Goal: Task Accomplishment & Management: Manage account settings

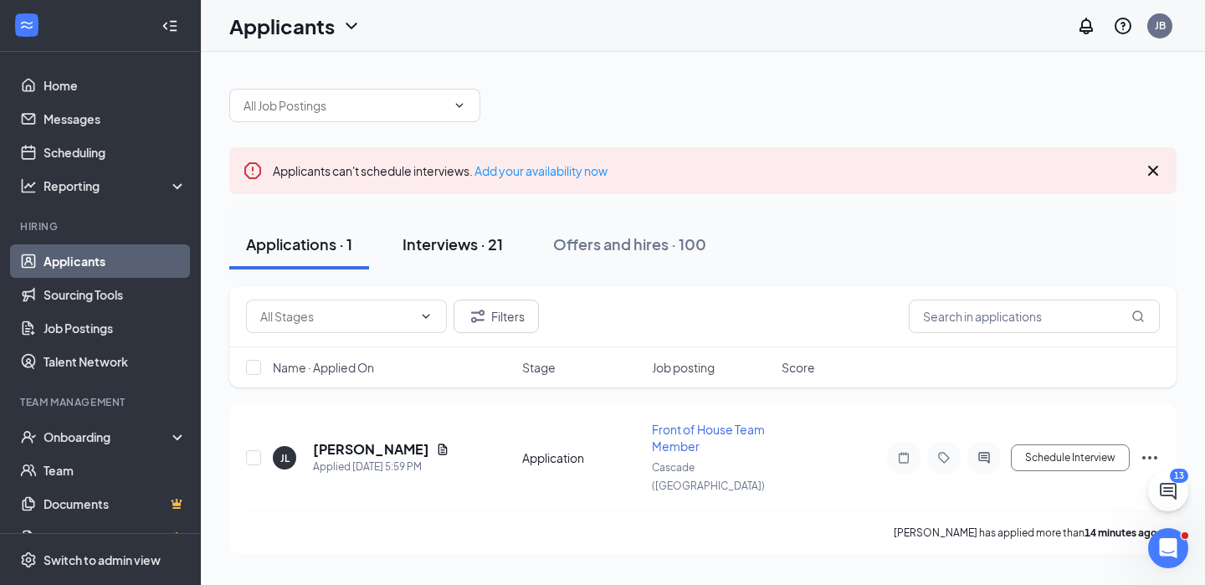
click at [469, 249] on div "Interviews · 21" at bounding box center [453, 244] width 100 height 21
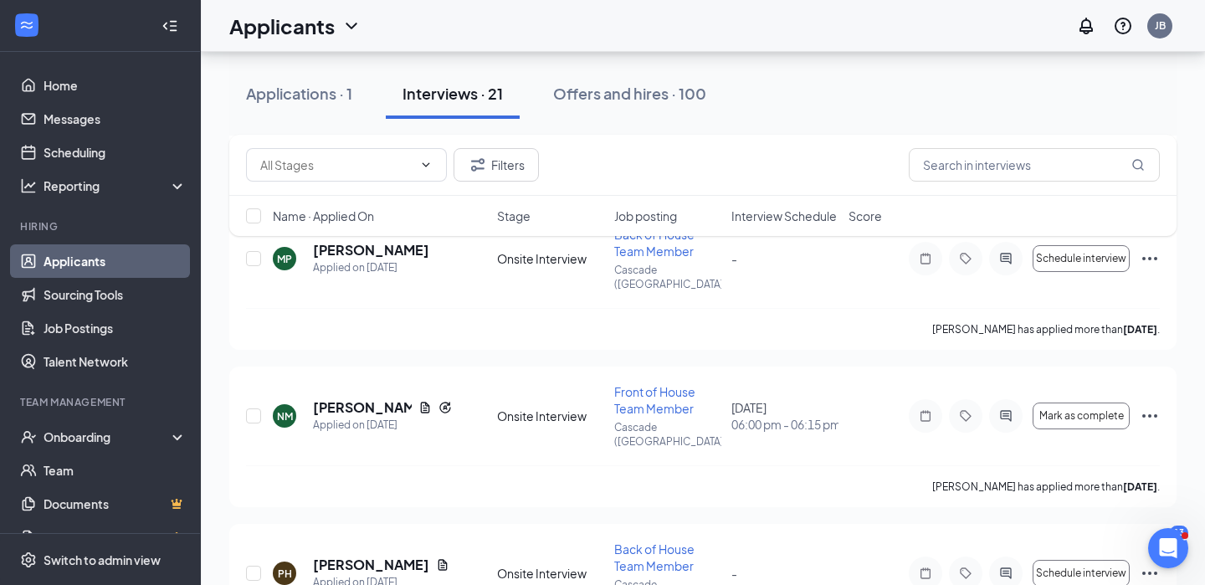
scroll to position [1148, 0]
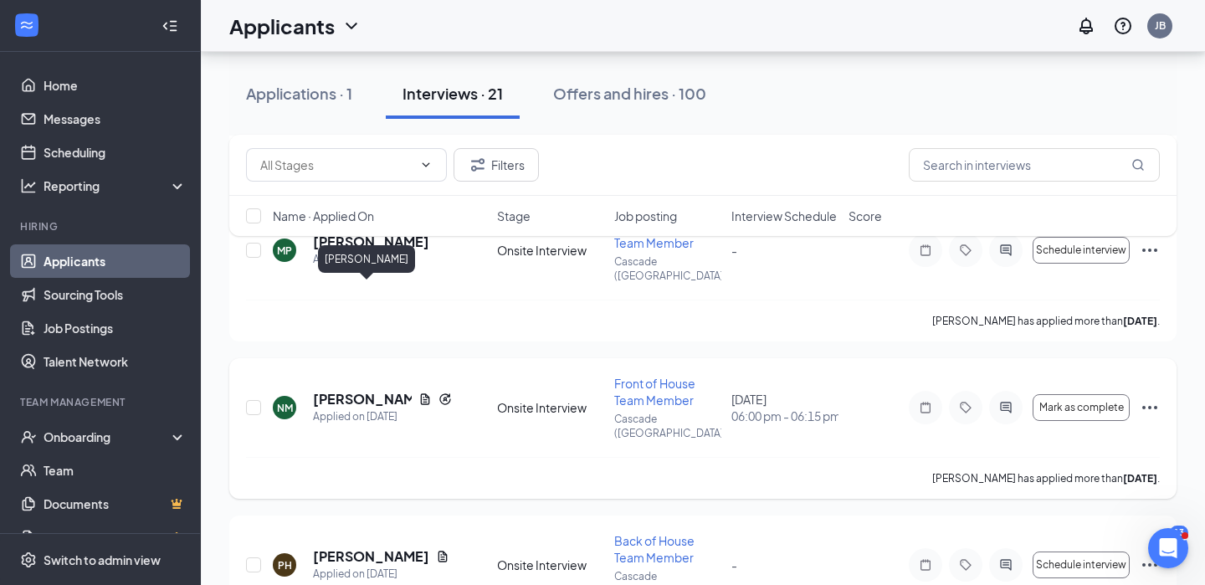
click at [339, 390] on h5 "[PERSON_NAME]" at bounding box center [362, 399] width 99 height 18
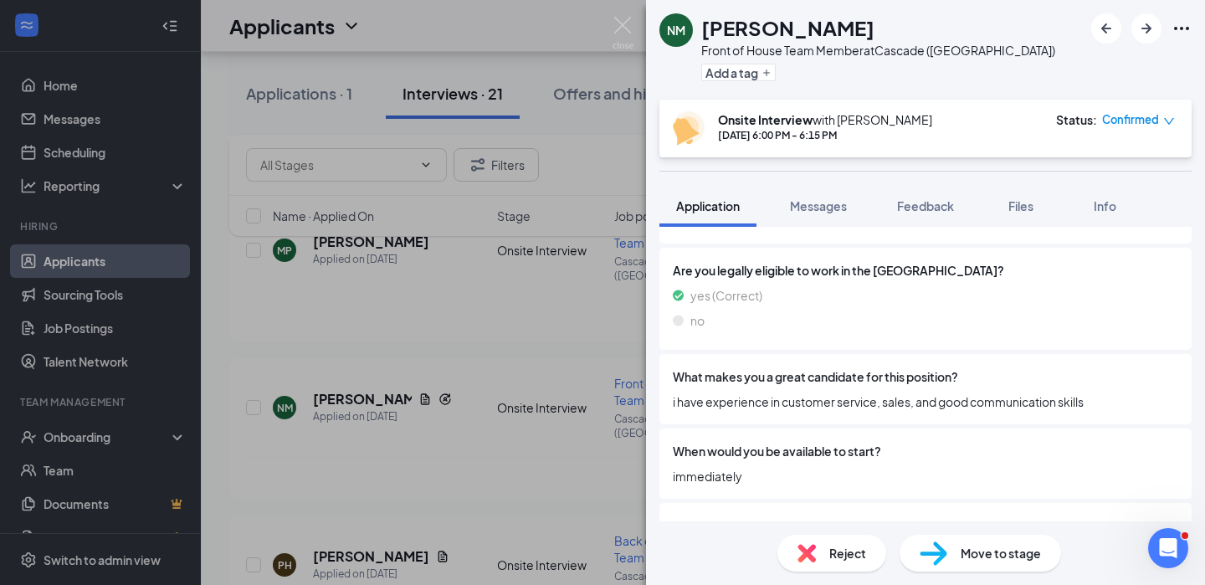
scroll to position [1215, 0]
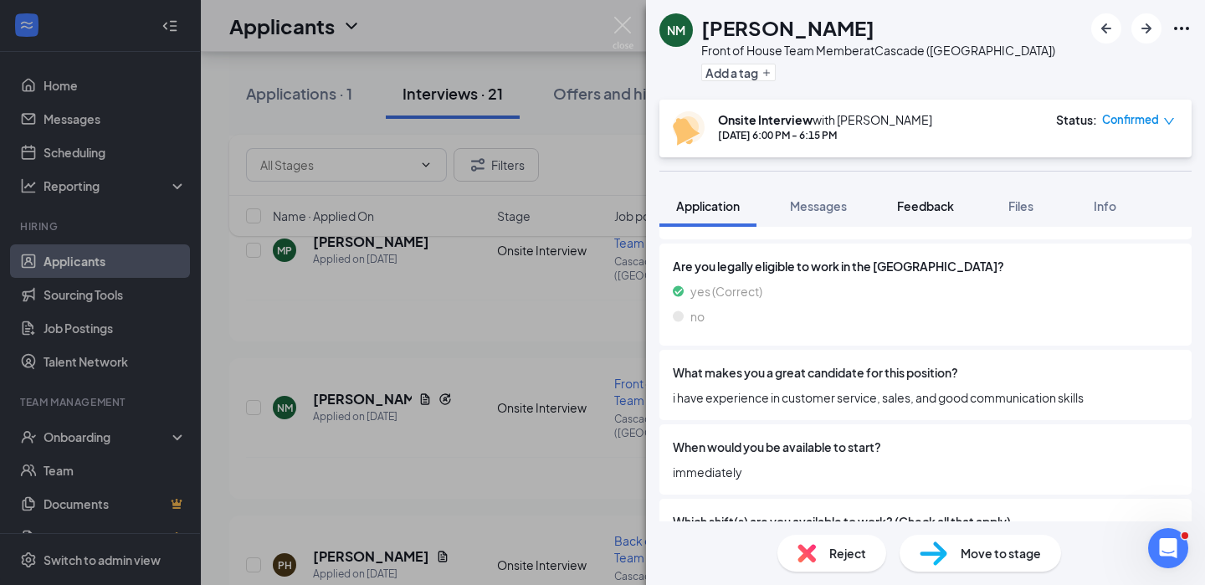
click at [928, 205] on span "Feedback" at bounding box center [925, 205] width 57 height 15
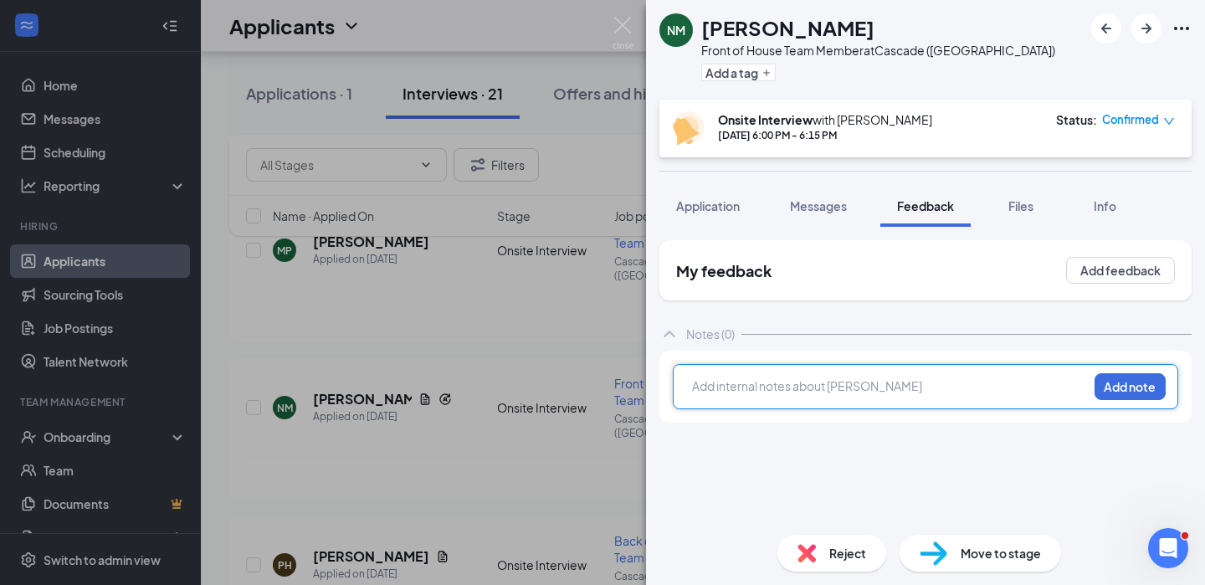
click at [837, 385] on div at bounding box center [890, 387] width 394 height 18
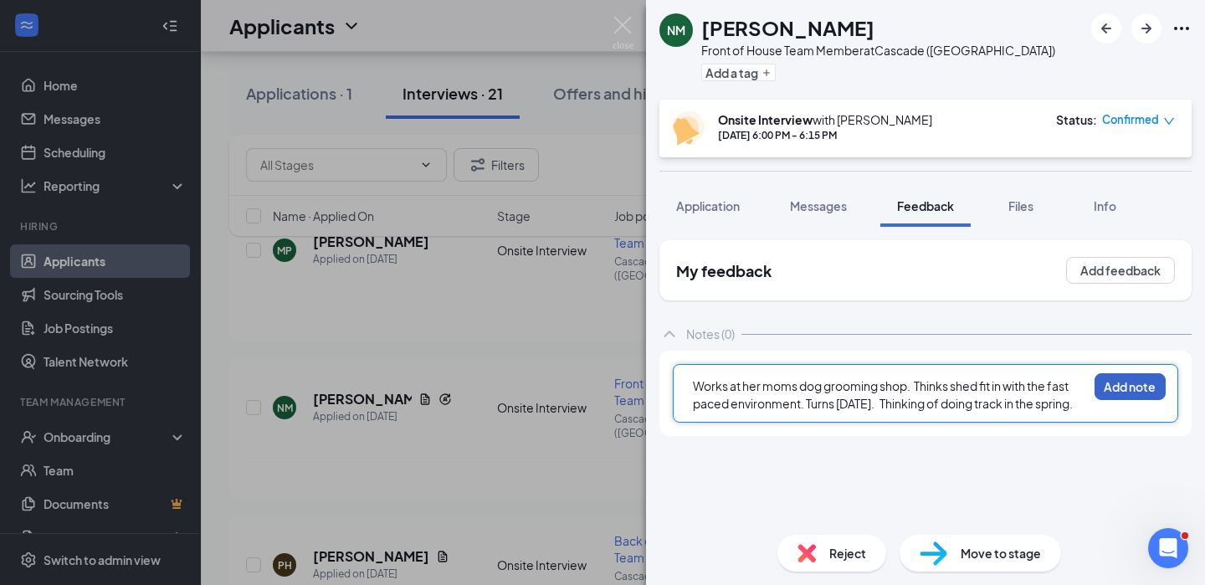
click at [1118, 388] on button "Add note" at bounding box center [1130, 386] width 71 height 27
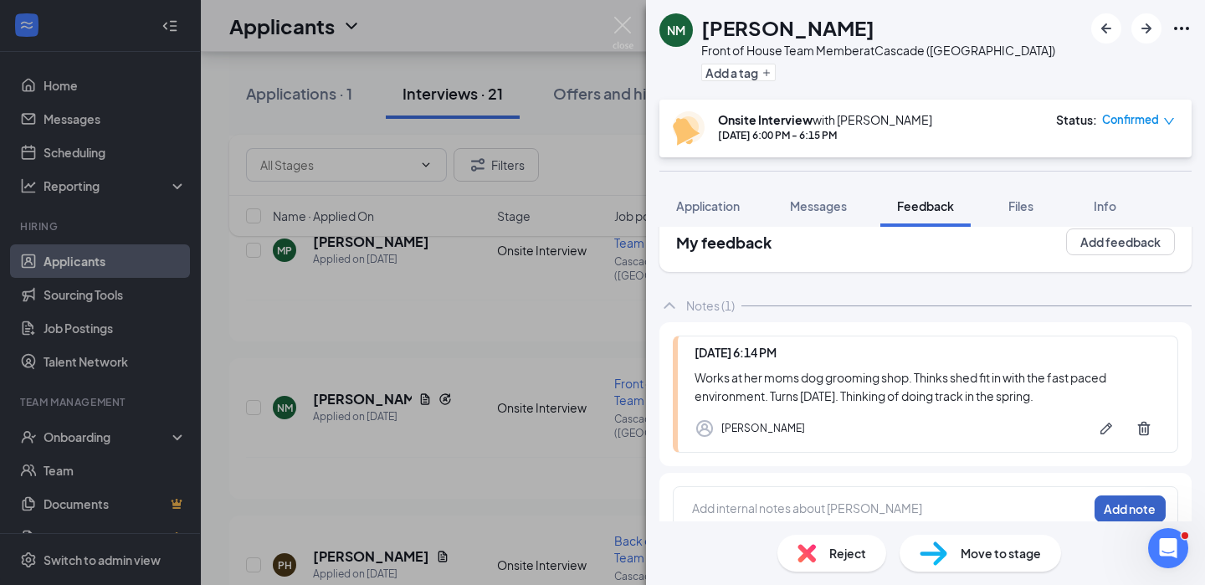
scroll to position [52, 0]
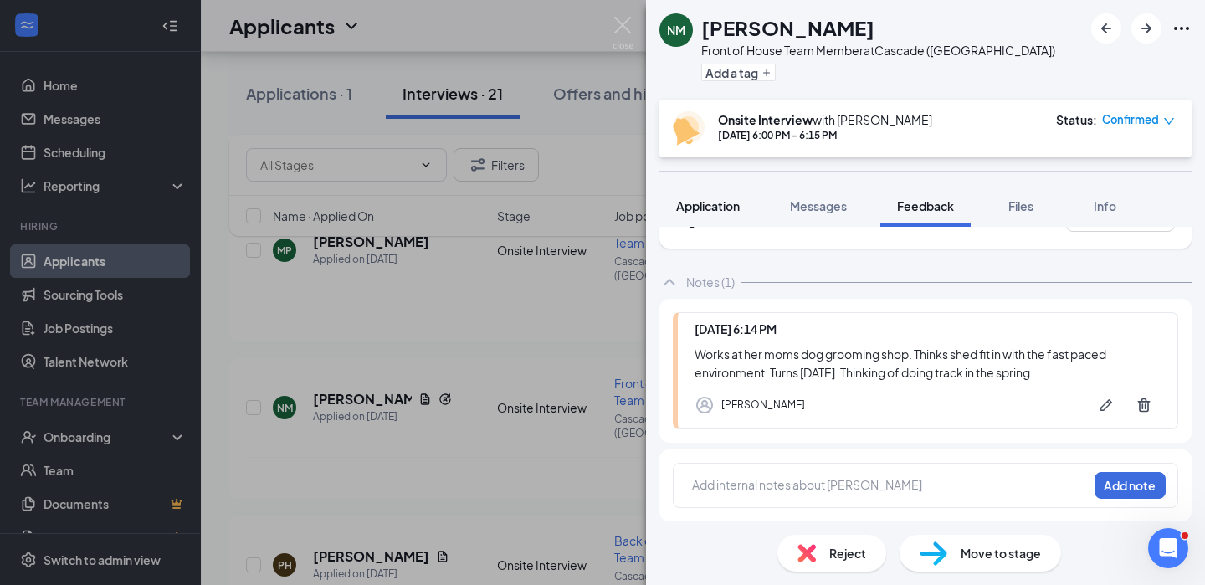
click at [705, 208] on span "Application" at bounding box center [708, 205] width 64 height 15
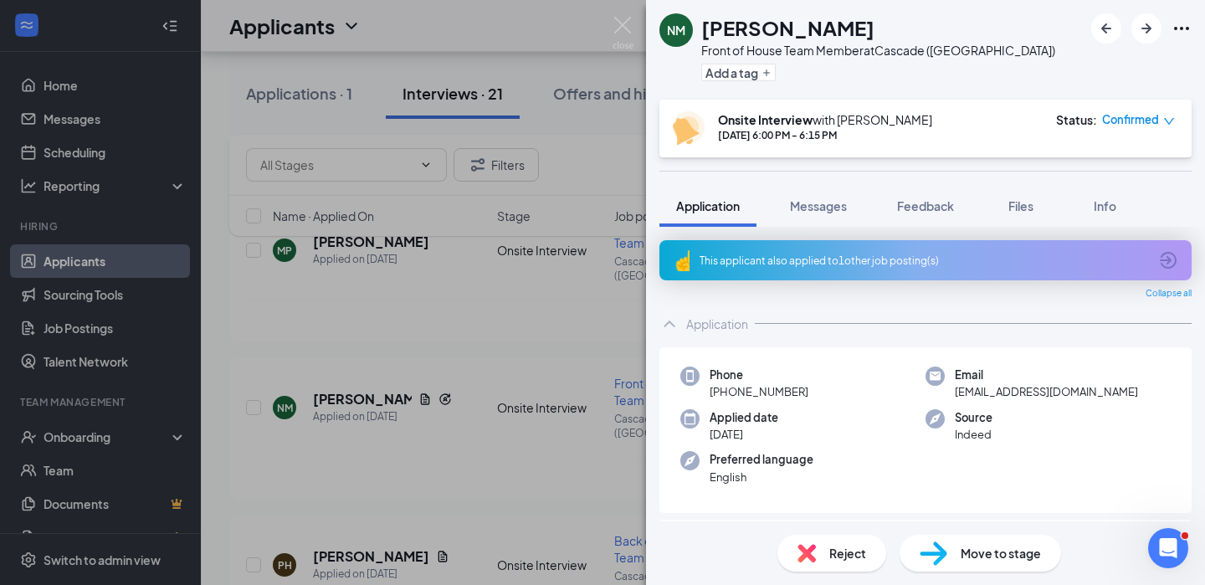
click at [673, 320] on icon "ChevronUp" at bounding box center [670, 324] width 20 height 20
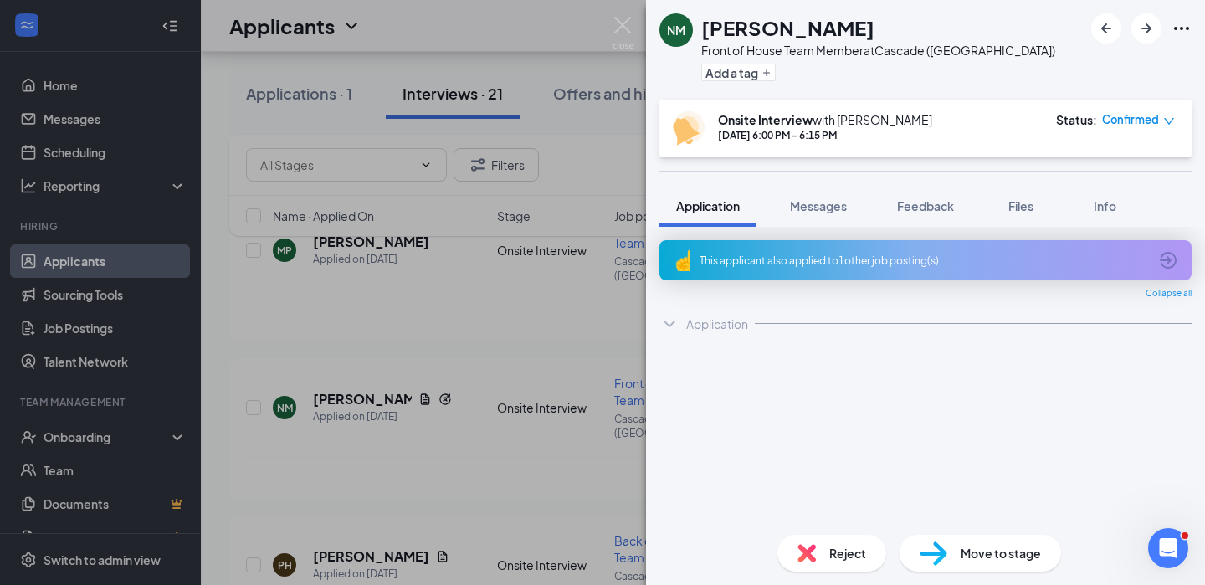
click at [967, 554] on span "Move to stage" at bounding box center [1001, 553] width 80 height 18
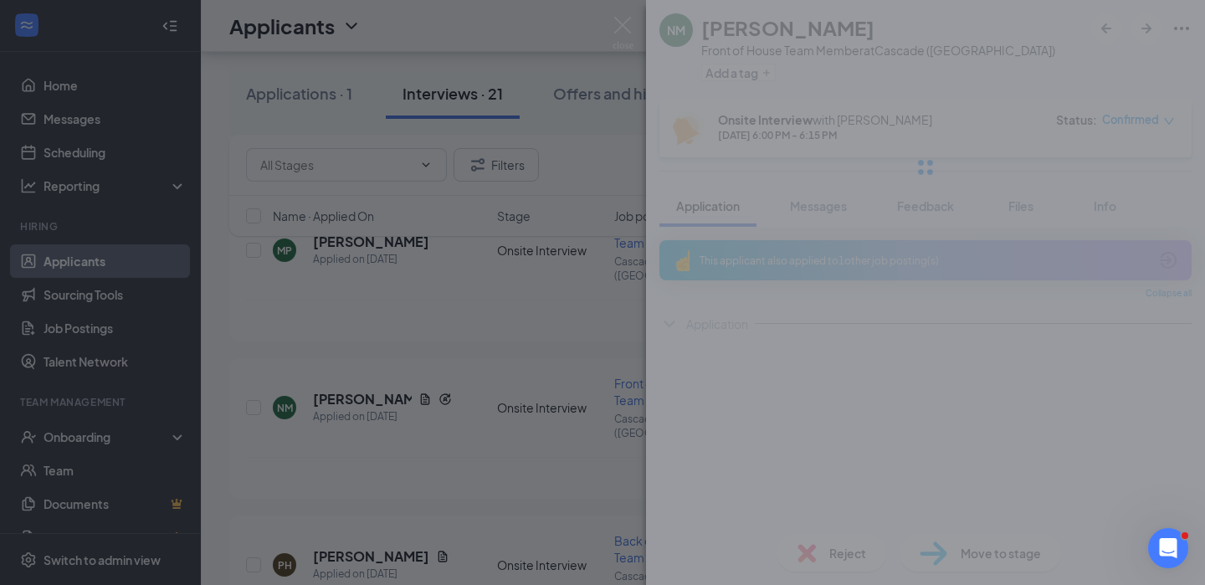
type input "Post Interiew Review Stage (next stage)"
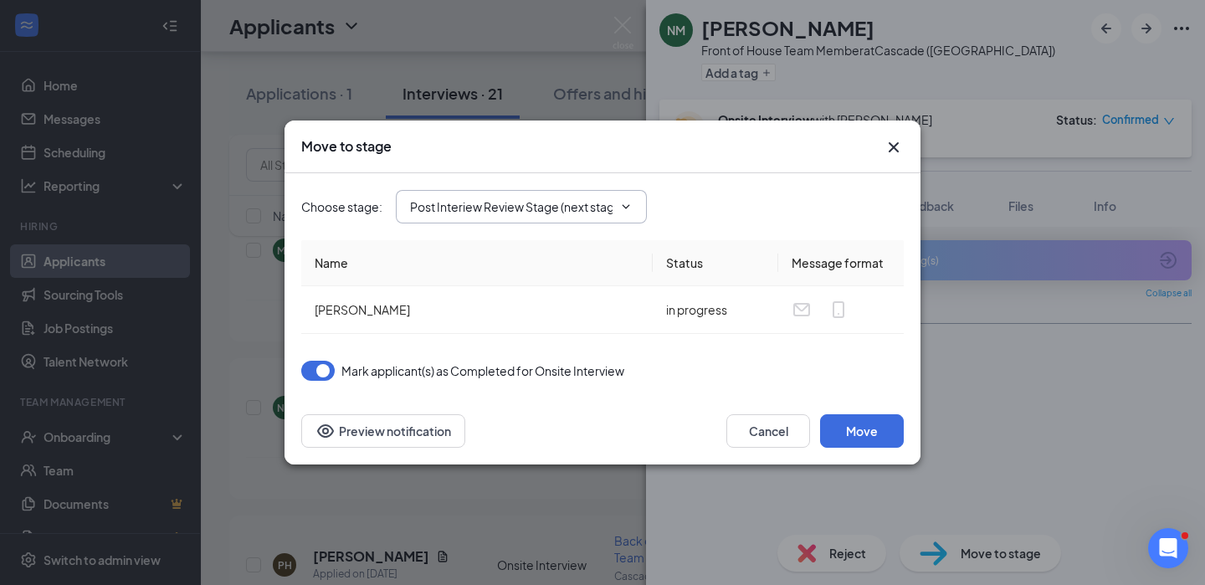
click at [544, 208] on input "Post Interiew Review Stage (next stage)" at bounding box center [511, 207] width 203 height 18
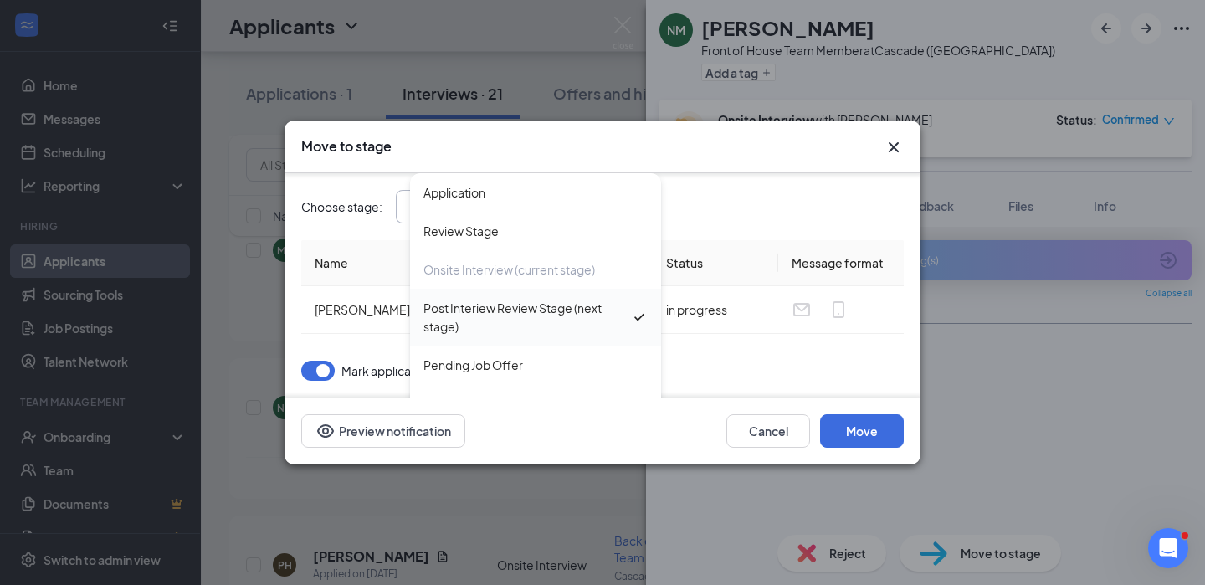
scroll to position [28, 0]
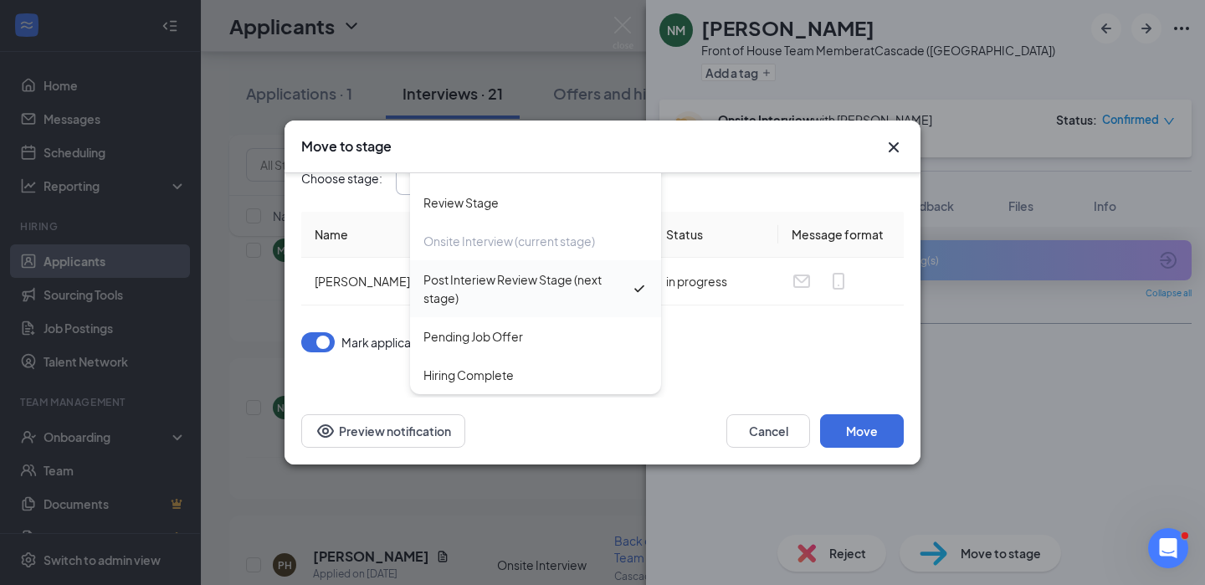
click at [516, 300] on div "Post Interiew Review Stage (next stage)" at bounding box center [528, 288] width 208 height 37
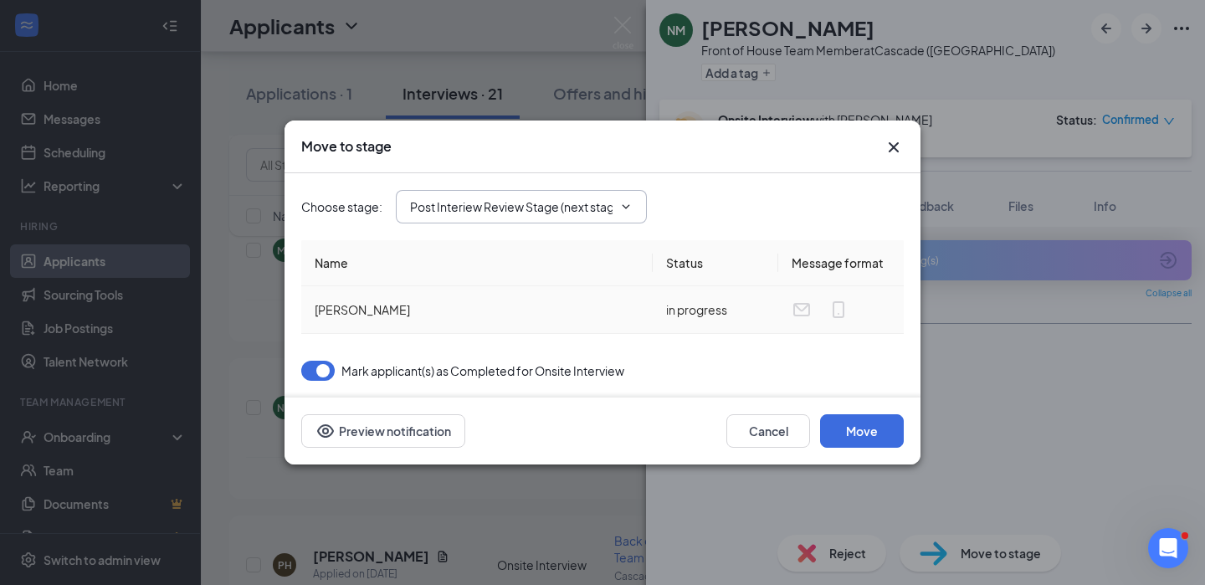
scroll to position [0, 0]
click at [857, 433] on button "Move" at bounding box center [862, 430] width 84 height 33
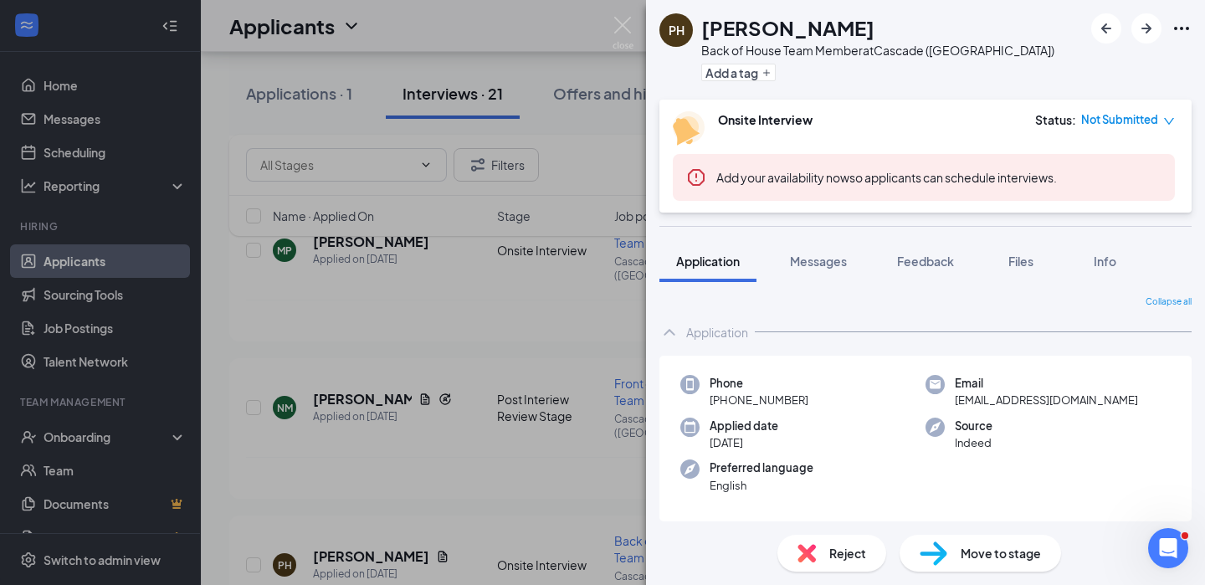
click at [80, 156] on div "PH [PERSON_NAME] Back of House Team Member at [GEOGRAPHIC_DATA] ([GEOGRAPHIC_DA…" at bounding box center [602, 292] width 1205 height 585
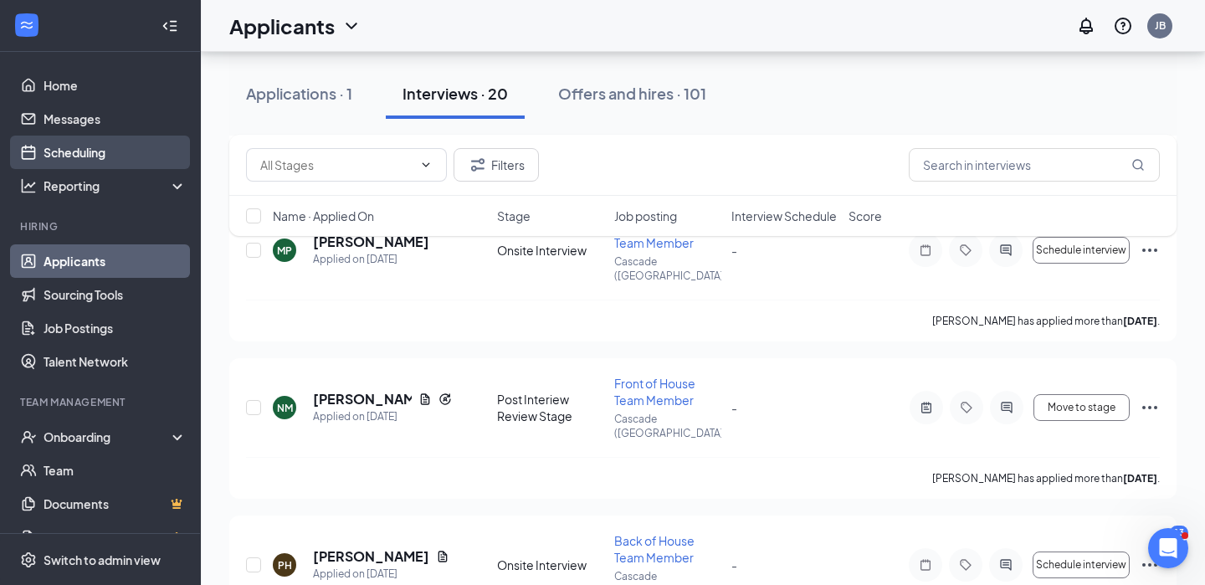
click at [60, 153] on link "Scheduling" at bounding box center [115, 152] width 143 height 33
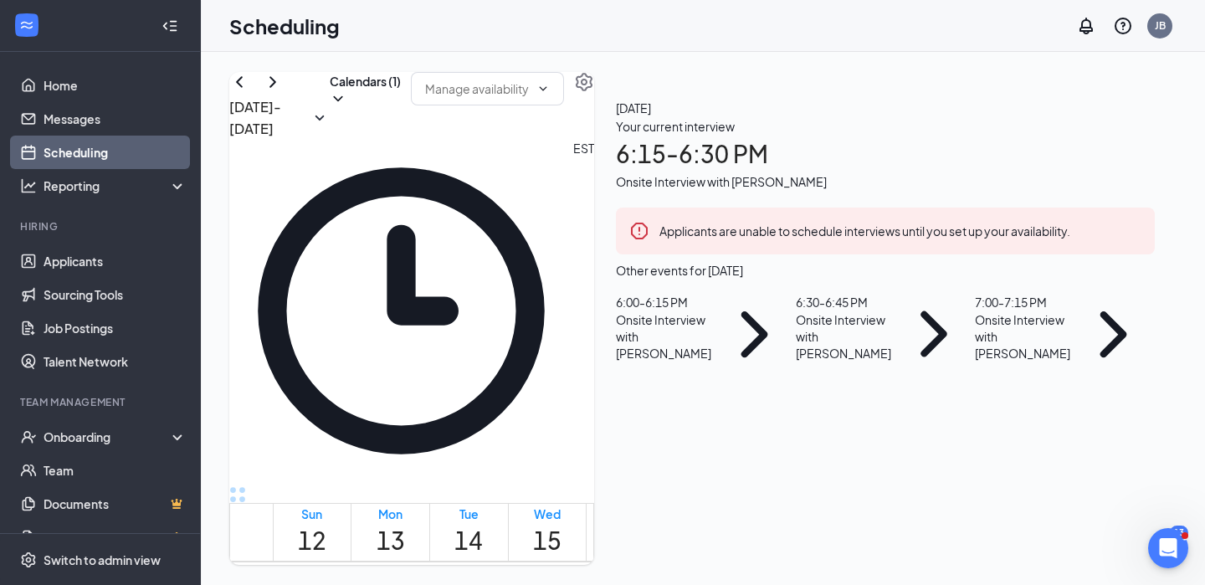
scroll to position [58, 0]
click at [995, 166] on div "Your current interview 6:15 - 6:30 PM Onsite Interview with [PERSON_NAME]" at bounding box center [885, 154] width 539 height 74
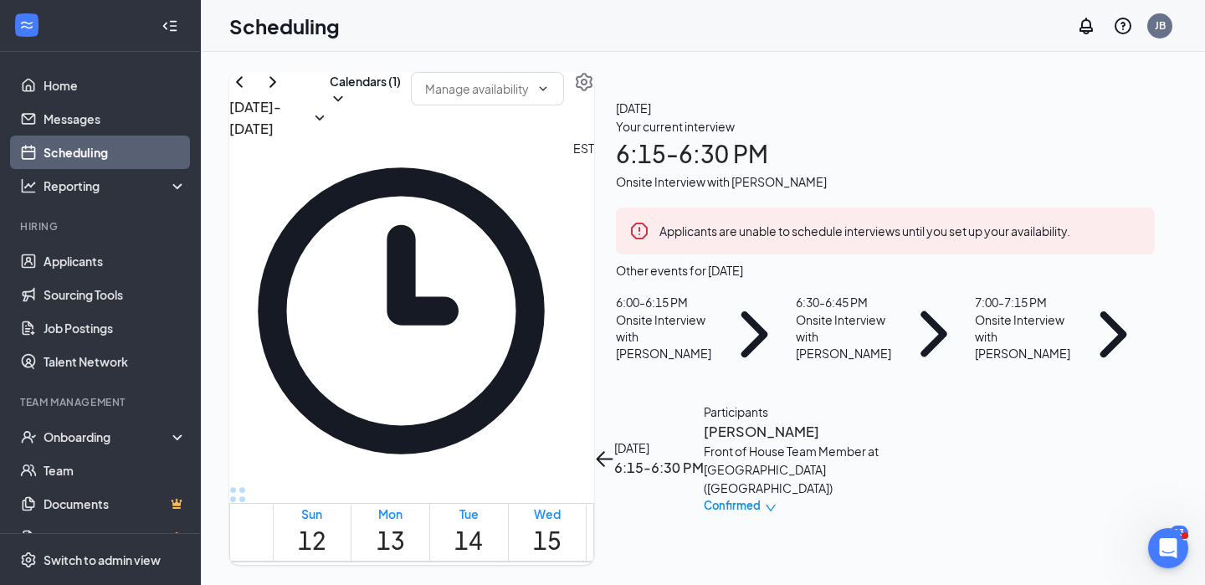
click at [880, 421] on h3 "[PERSON_NAME]" at bounding box center [792, 432] width 176 height 22
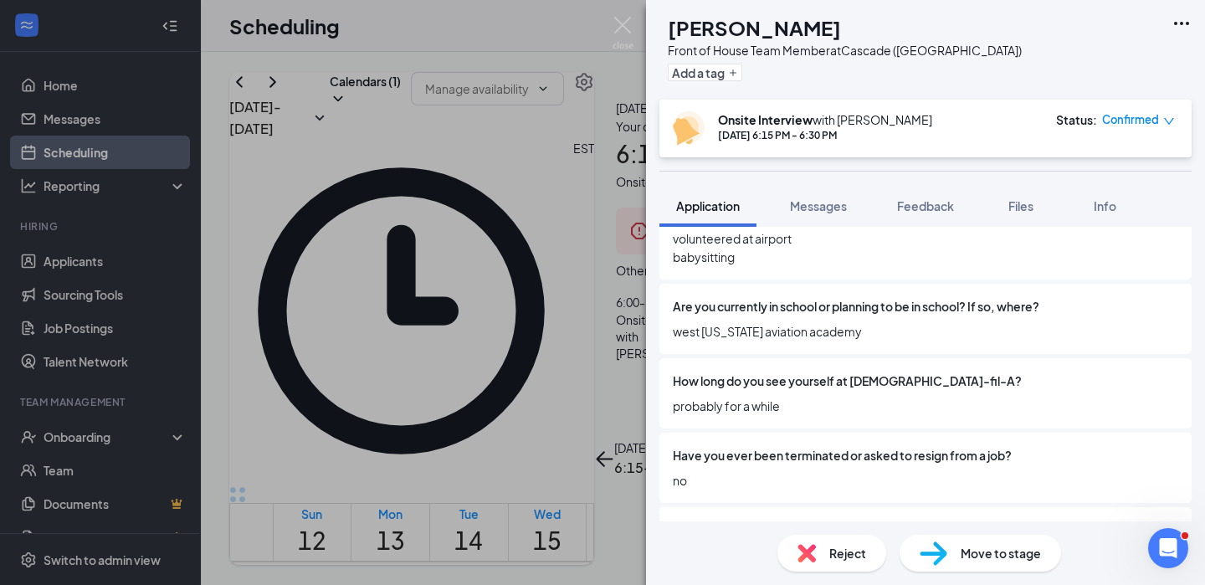
scroll to position [915, 0]
click at [619, 28] on img at bounding box center [623, 33] width 21 height 33
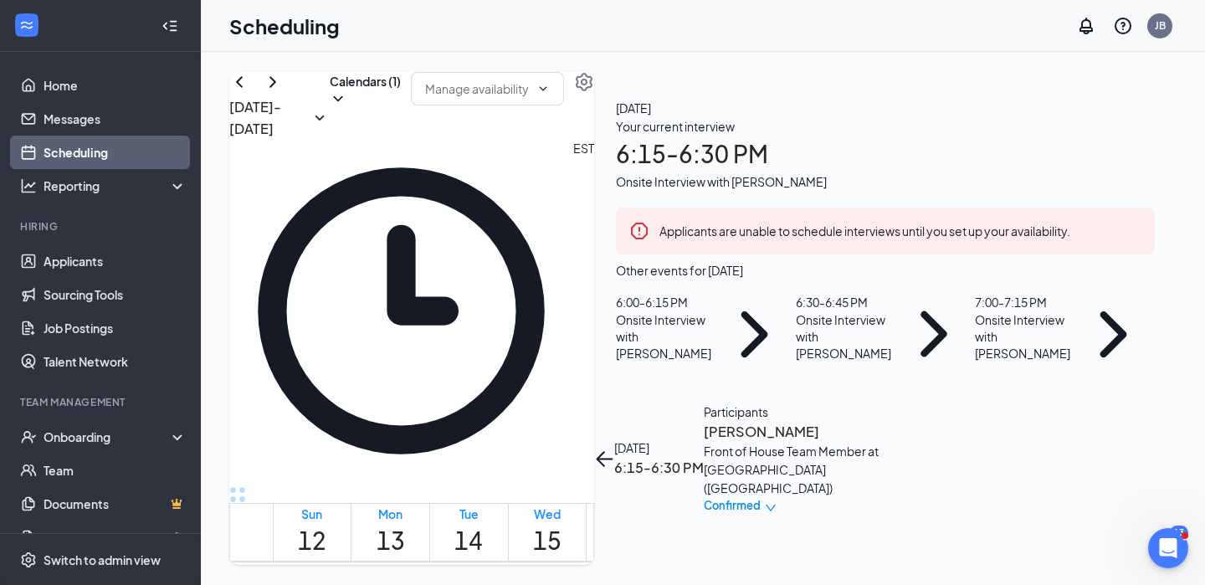
scroll to position [1785, 0]
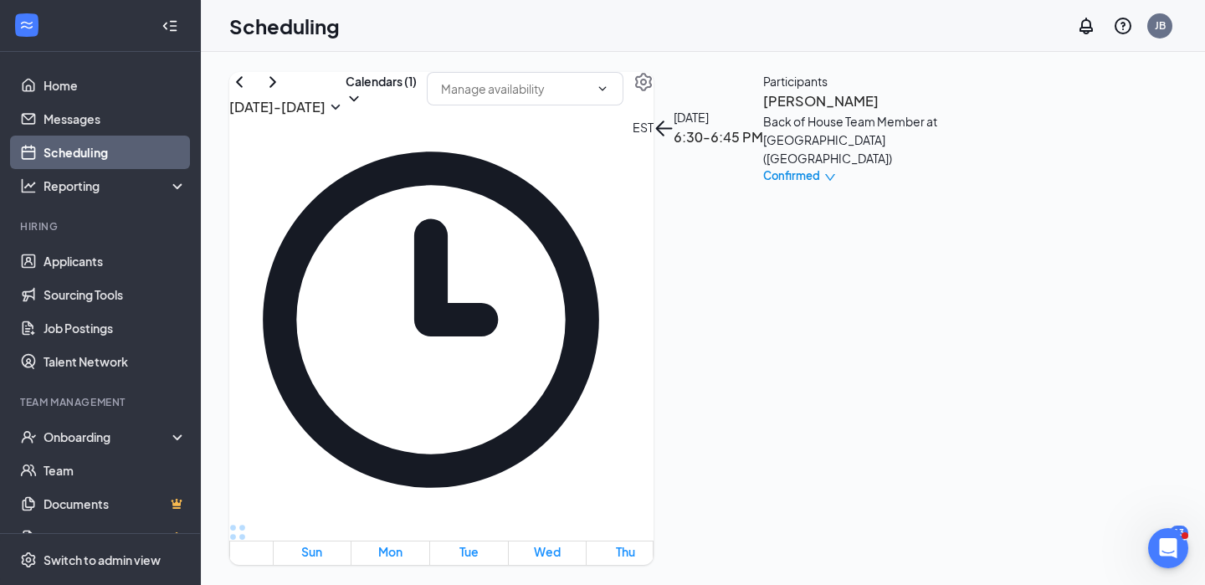
click at [939, 112] on h3 "[PERSON_NAME]" at bounding box center [851, 101] width 176 height 22
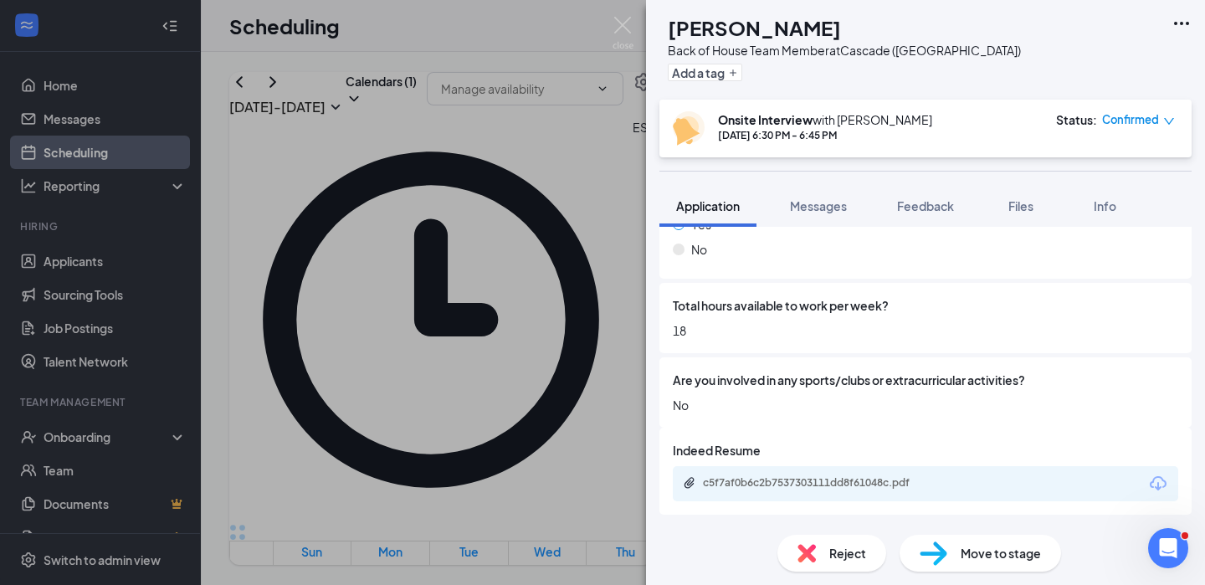
scroll to position [2023, 0]
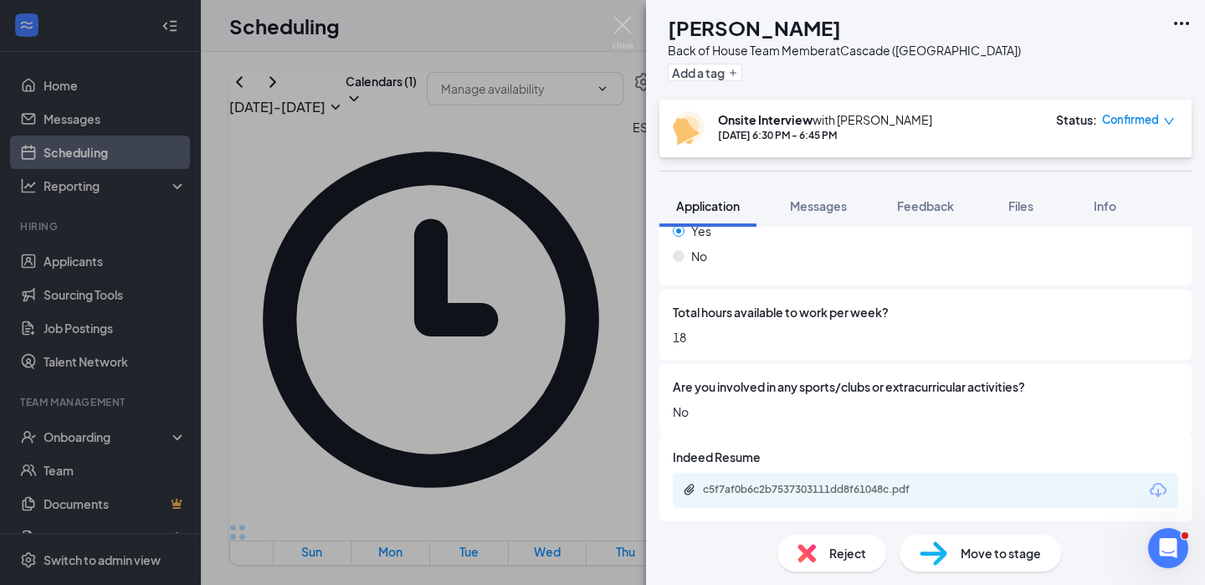
click at [1159, 490] on icon "Download" at bounding box center [1159, 491] width 20 height 20
click at [478, 460] on div "MV [PERSON_NAME] Back of House Team Member at [GEOGRAPHIC_DATA] ([GEOGRAPHIC_DA…" at bounding box center [602, 292] width 1205 height 585
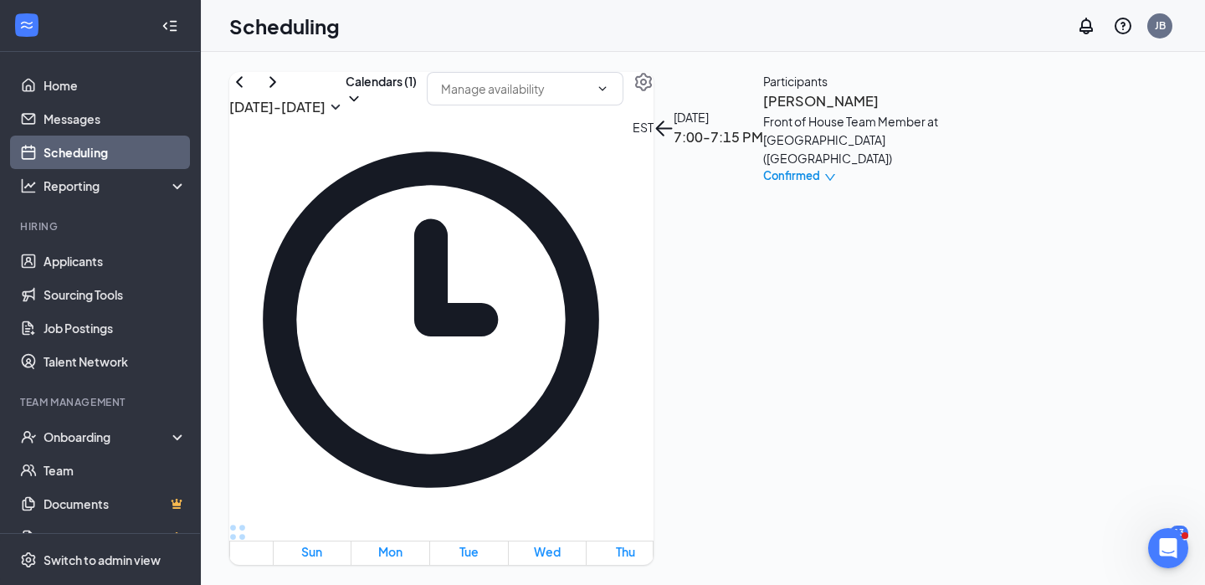
click at [912, 112] on h3 "[PERSON_NAME]" at bounding box center [851, 101] width 176 height 22
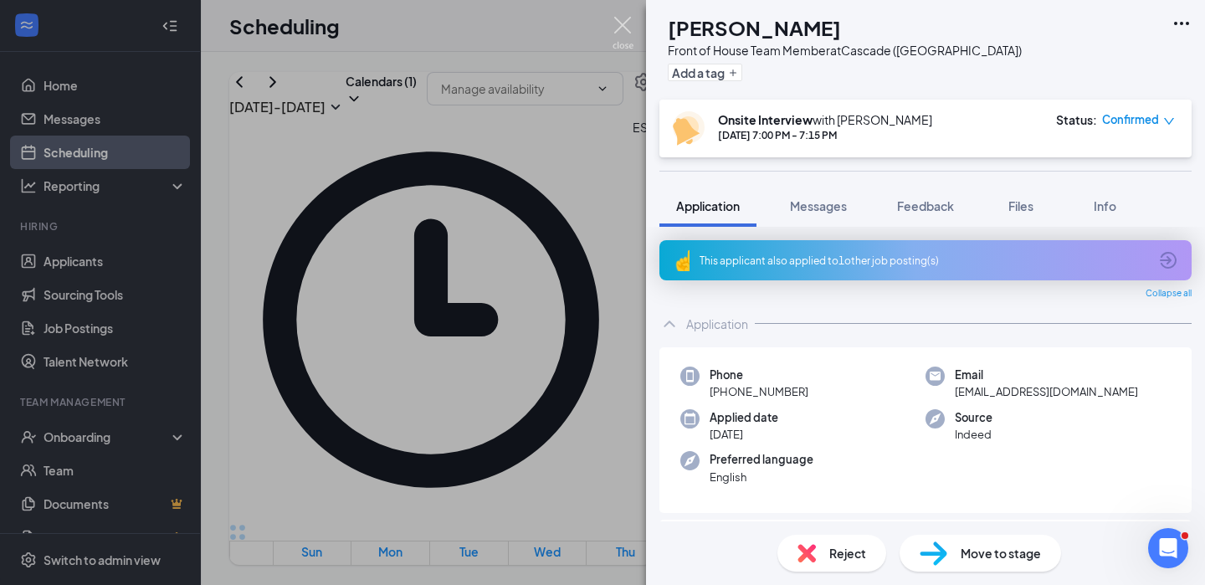
click at [626, 22] on img at bounding box center [623, 33] width 21 height 33
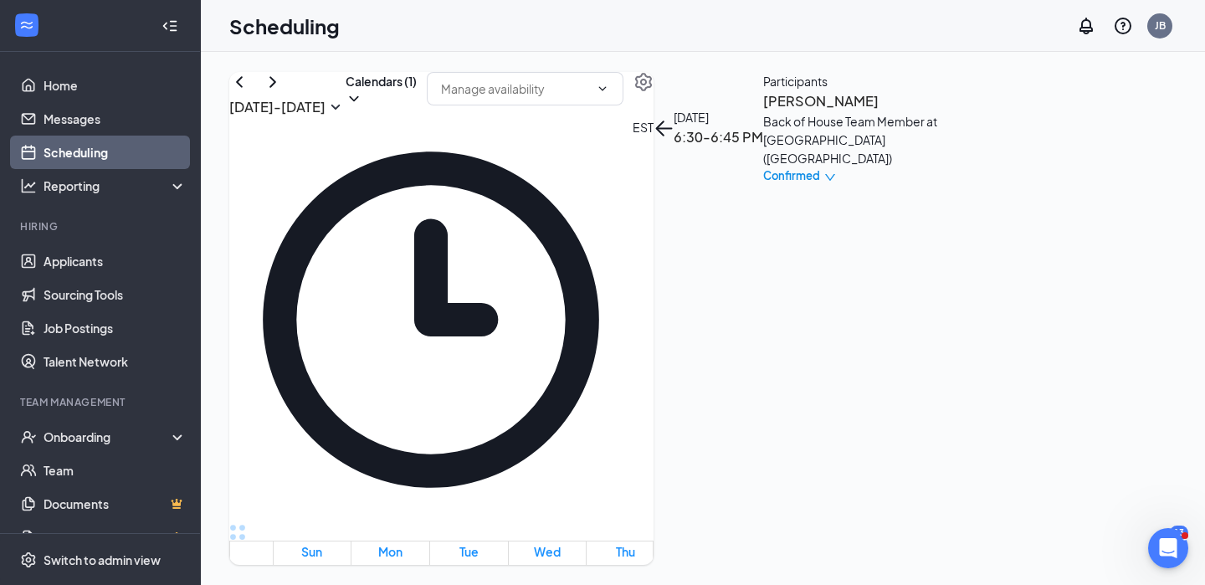
click at [937, 112] on h3 "[PERSON_NAME]" at bounding box center [851, 101] width 176 height 22
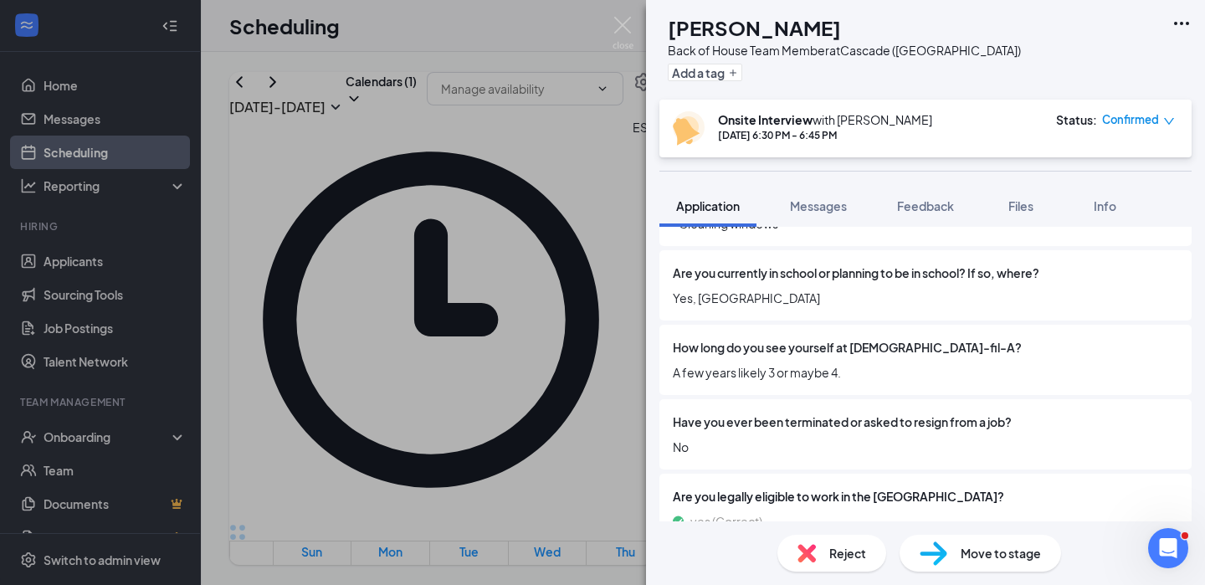
scroll to position [857, 0]
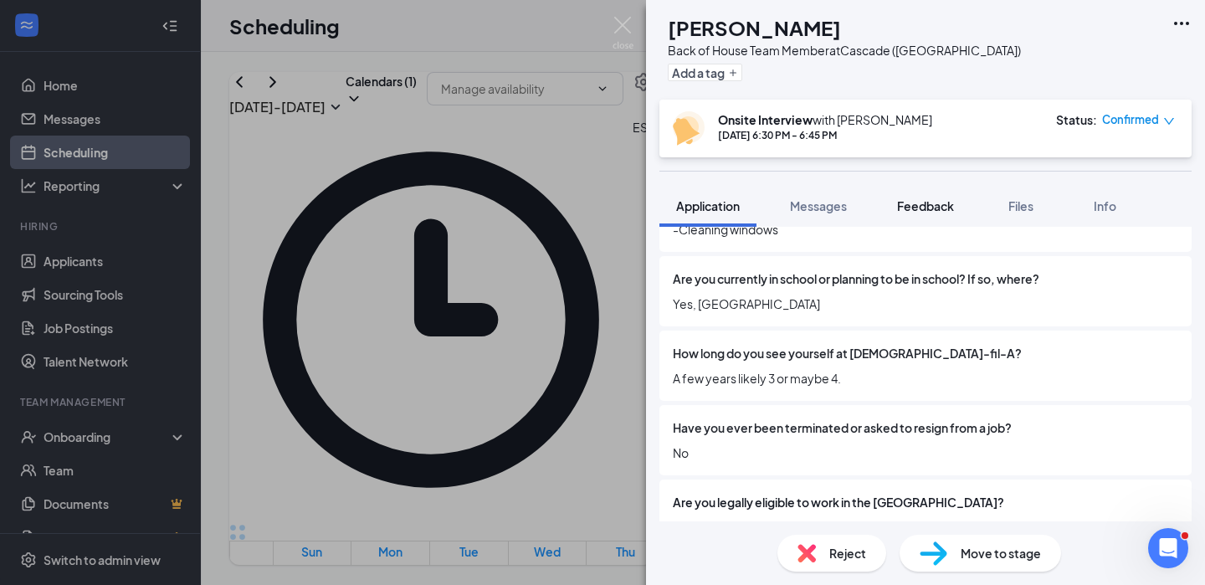
click at [923, 207] on span "Feedback" at bounding box center [925, 205] width 57 height 15
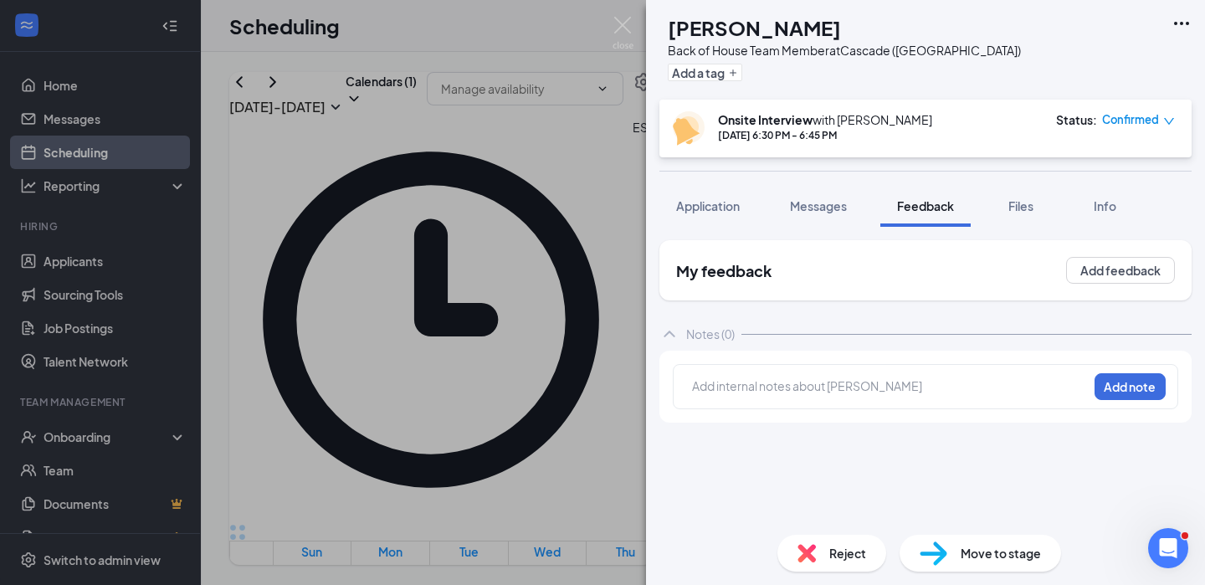
click at [815, 397] on div at bounding box center [890, 389] width 394 height 22
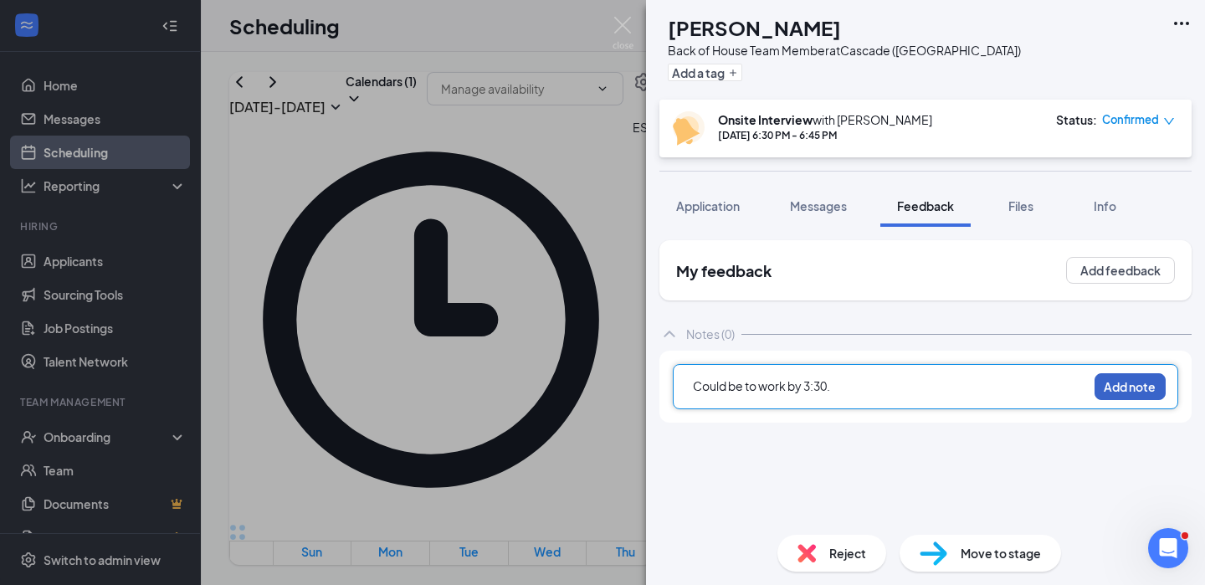
click at [1120, 393] on button "Add note" at bounding box center [1130, 386] width 71 height 27
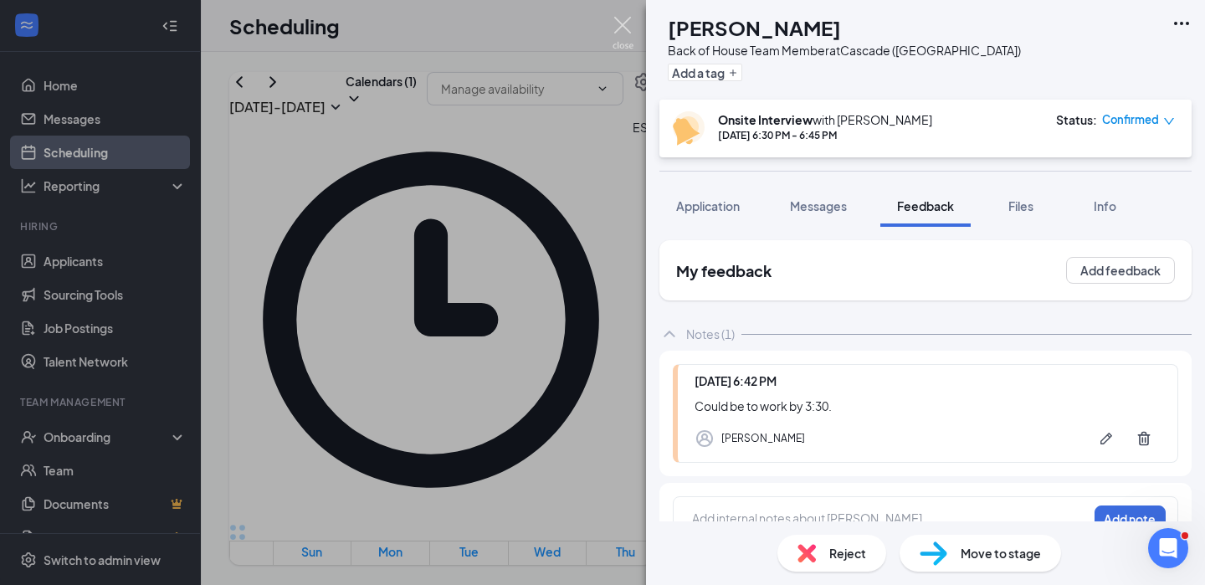
click at [615, 29] on img at bounding box center [623, 33] width 21 height 33
